Goal: Task Accomplishment & Management: Manage account settings

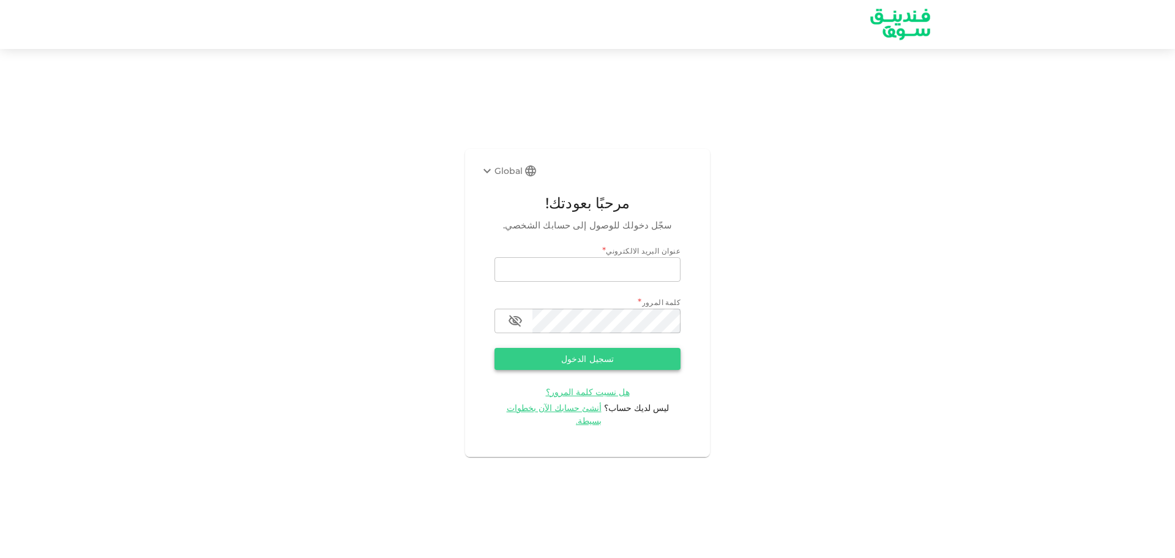
type input "k-sham@hotmail.co.uk"
click at [598, 365] on button "تسجيل الدخول" at bounding box center [587, 359] width 186 height 22
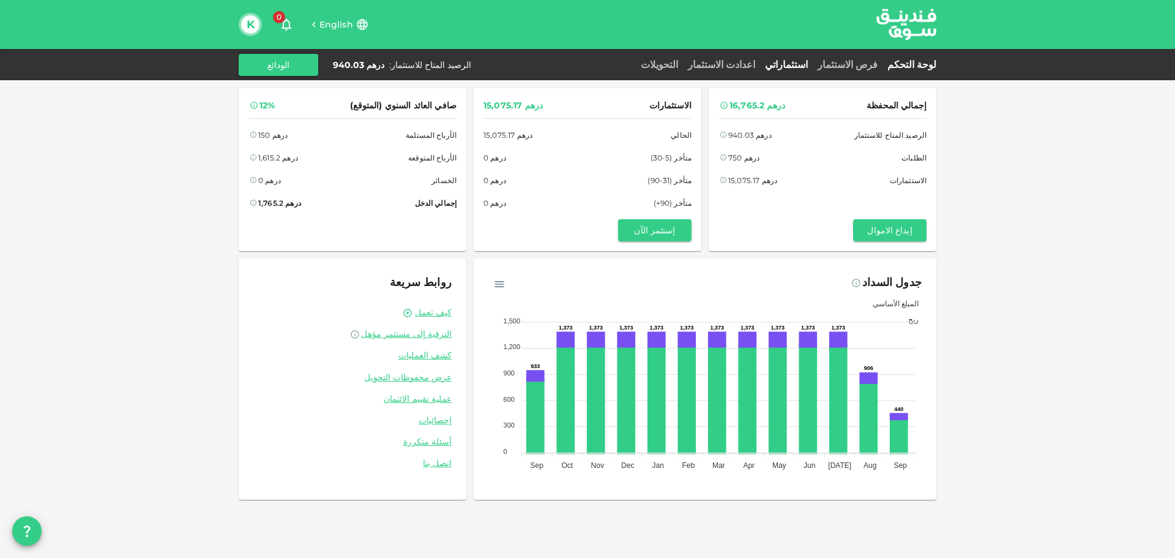
click at [800, 69] on link "استثماراتي" at bounding box center [786, 65] width 53 height 12
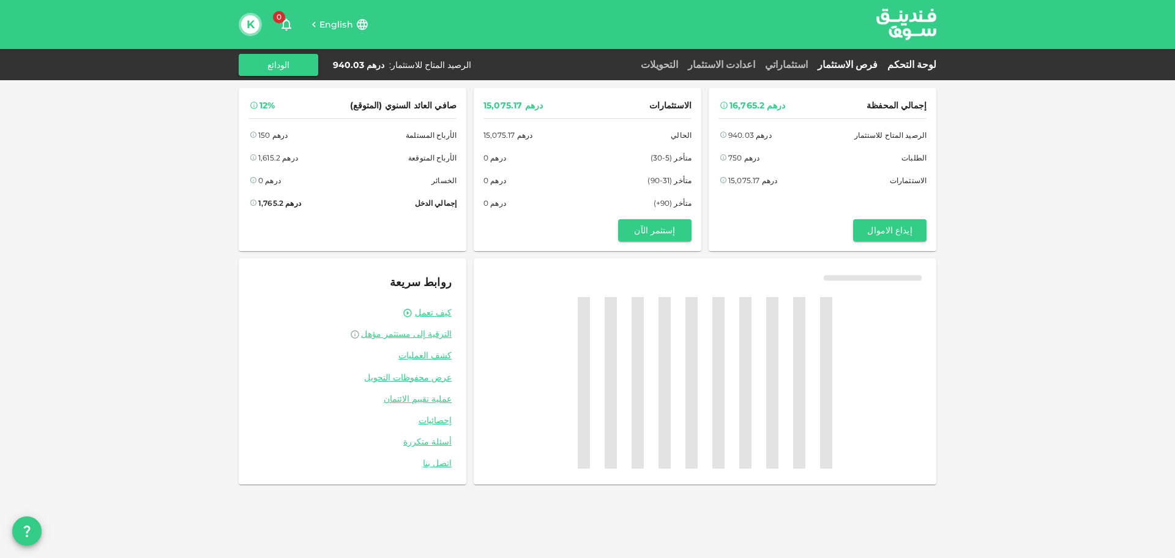
click at [877, 64] on link "فرص الاستثمار" at bounding box center [848, 65] width 70 height 12
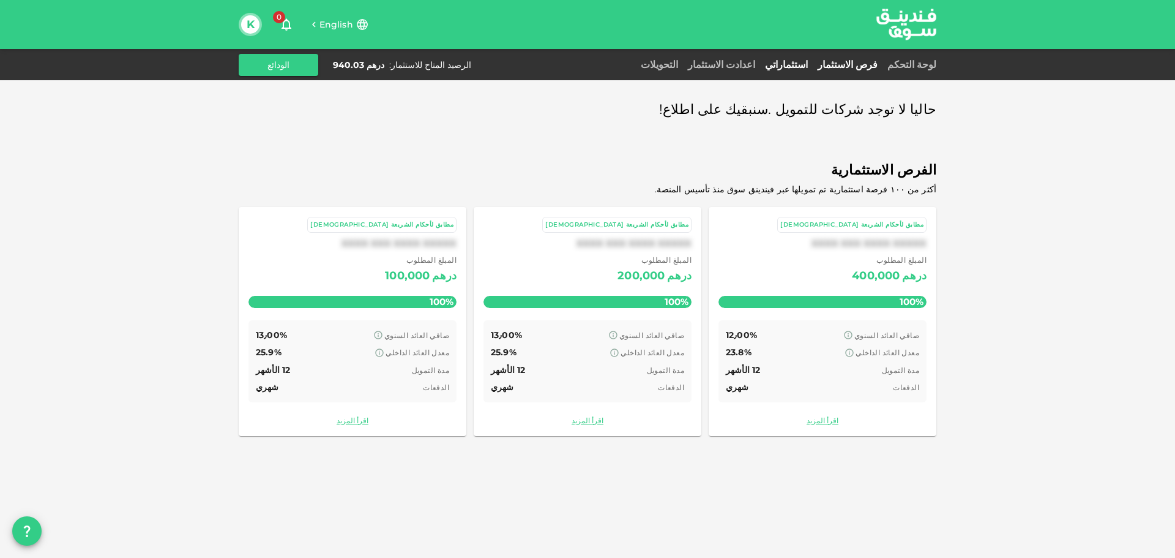
click at [805, 66] on link "استثماراتي" at bounding box center [786, 65] width 53 height 12
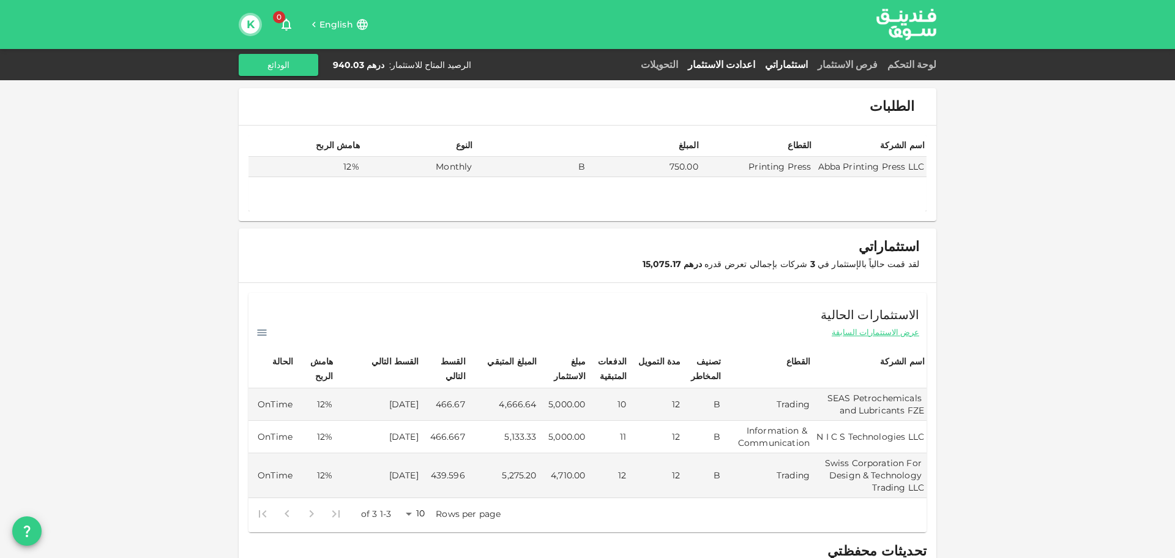
click at [760, 67] on link "اعدادت الاستثمار" at bounding box center [721, 65] width 77 height 12
